Goal: Task Accomplishment & Management: Use online tool/utility

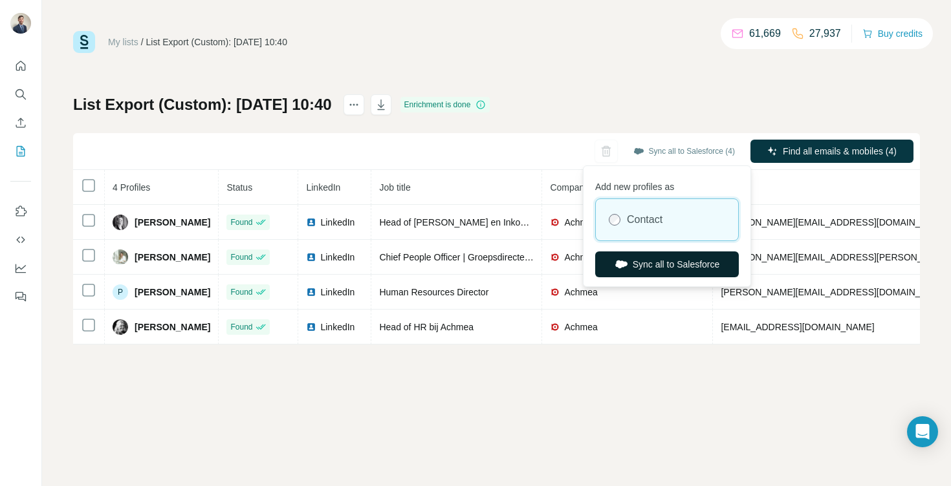
click at [645, 257] on button "Sync all to Salesforce" at bounding box center [667, 265] width 144 height 26
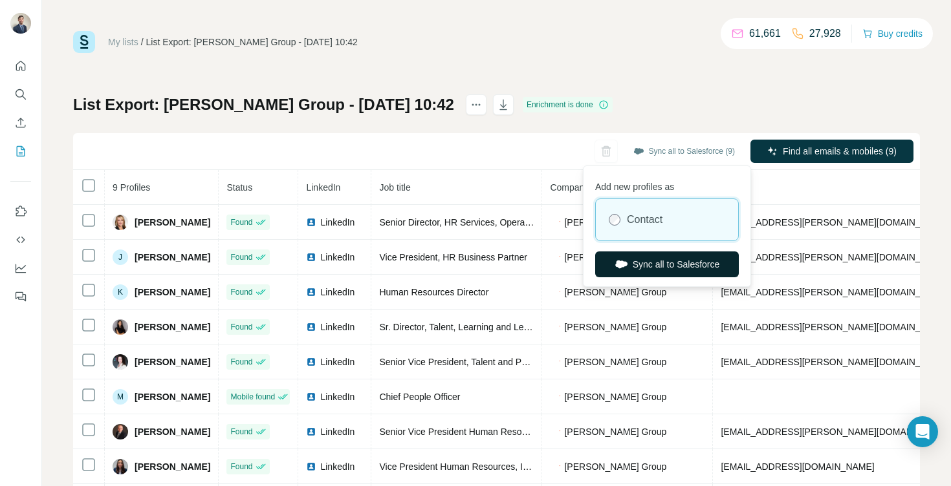
click at [652, 263] on button "Sync all to Salesforce" at bounding box center [667, 265] width 144 height 26
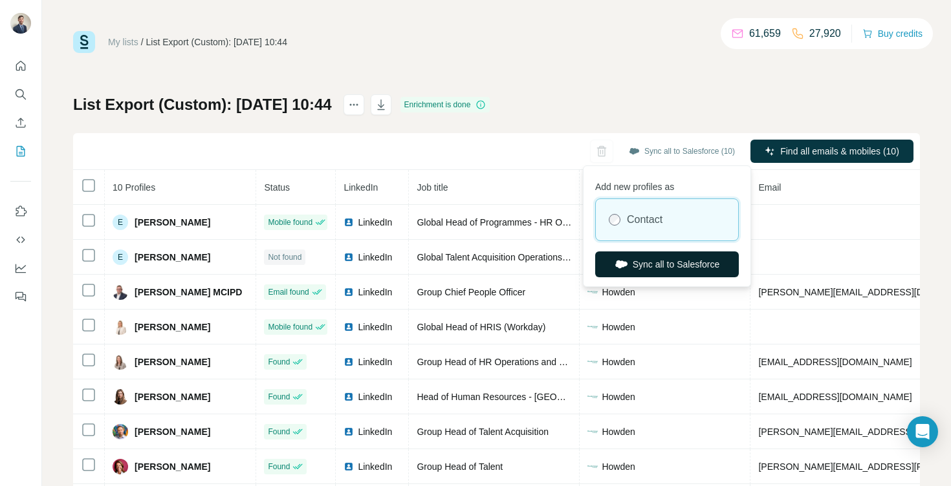
click at [653, 270] on button "Sync all to Salesforce" at bounding box center [667, 265] width 144 height 26
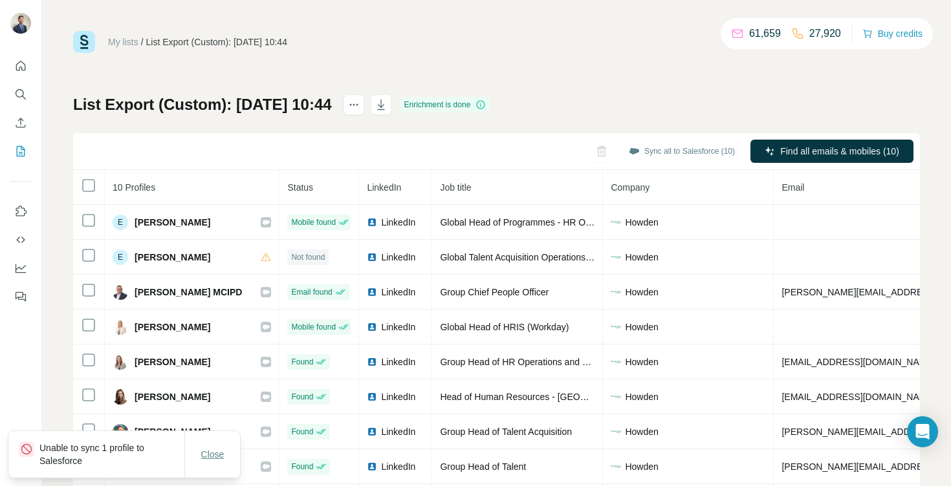
click at [212, 448] on span "Close" at bounding box center [212, 454] width 23 height 13
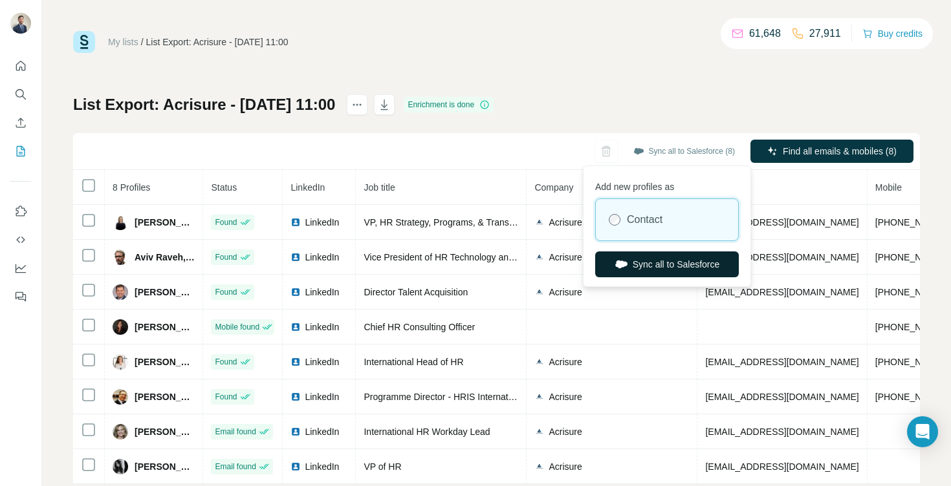
click at [655, 268] on button "Sync all to Salesforce" at bounding box center [667, 265] width 144 height 26
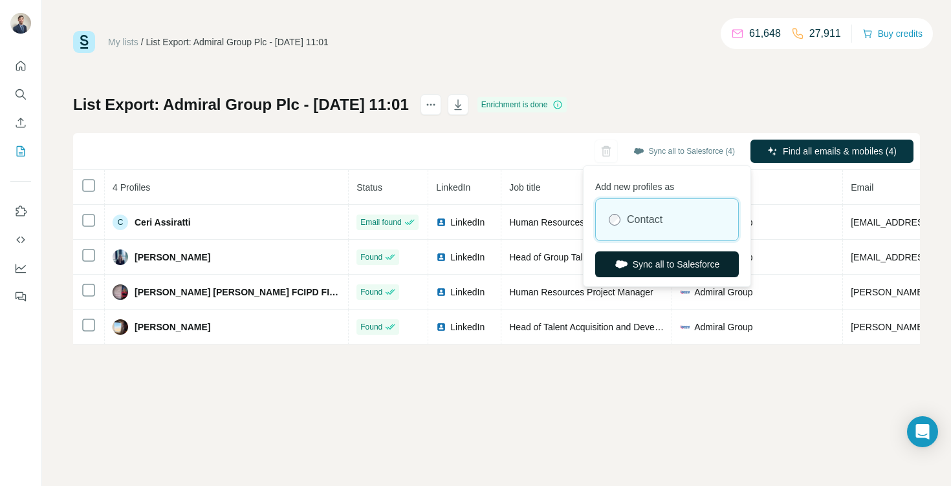
click at [659, 257] on button "Sync all to Salesforce" at bounding box center [667, 265] width 144 height 26
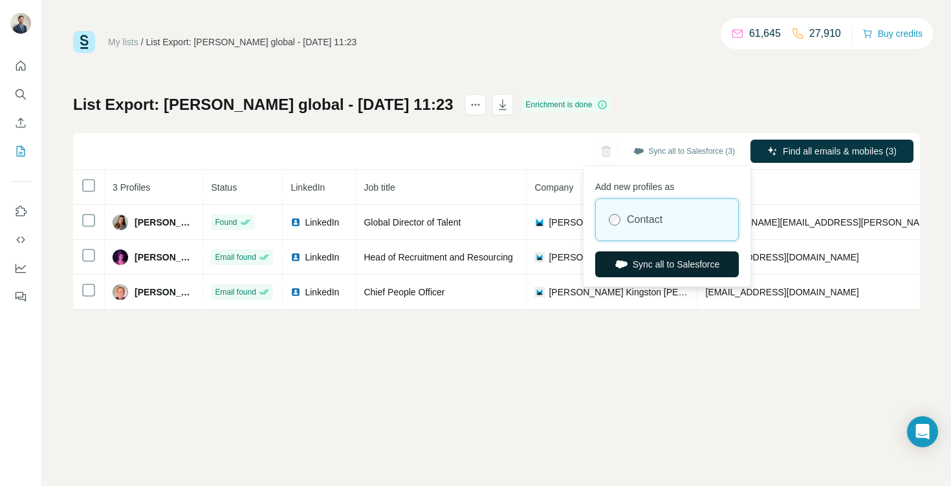
click at [645, 262] on button "Sync all to Salesforce" at bounding box center [667, 265] width 144 height 26
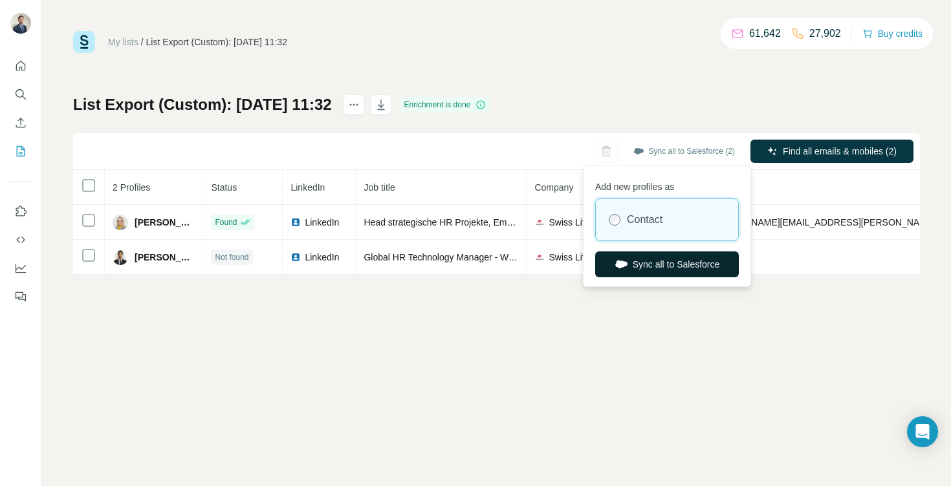
click at [644, 264] on button "Sync all to Salesforce" at bounding box center [667, 265] width 144 height 26
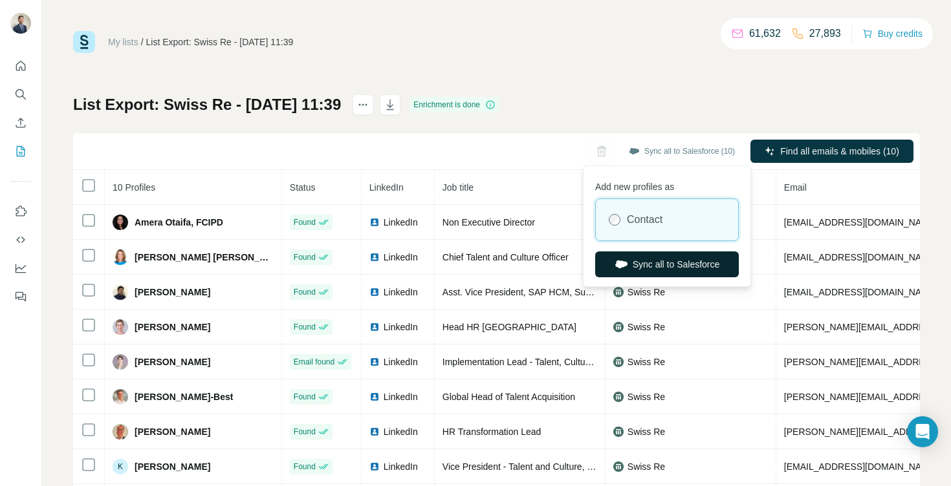
click at [662, 265] on button "Sync all to Salesforce" at bounding box center [667, 265] width 144 height 26
